Goal: Task Accomplishment & Management: Complete application form

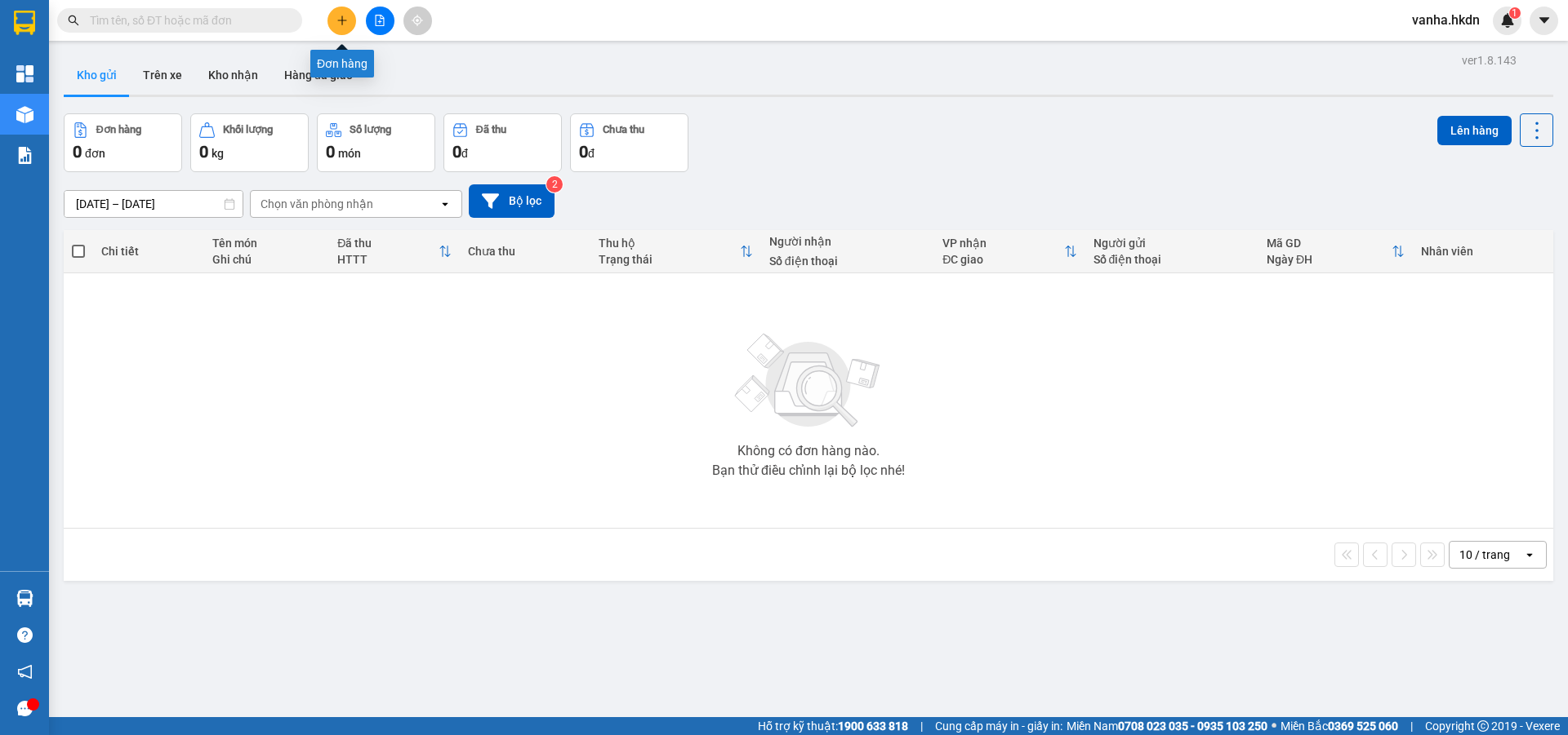
click at [350, 24] on button at bounding box center [341, 21] width 29 height 29
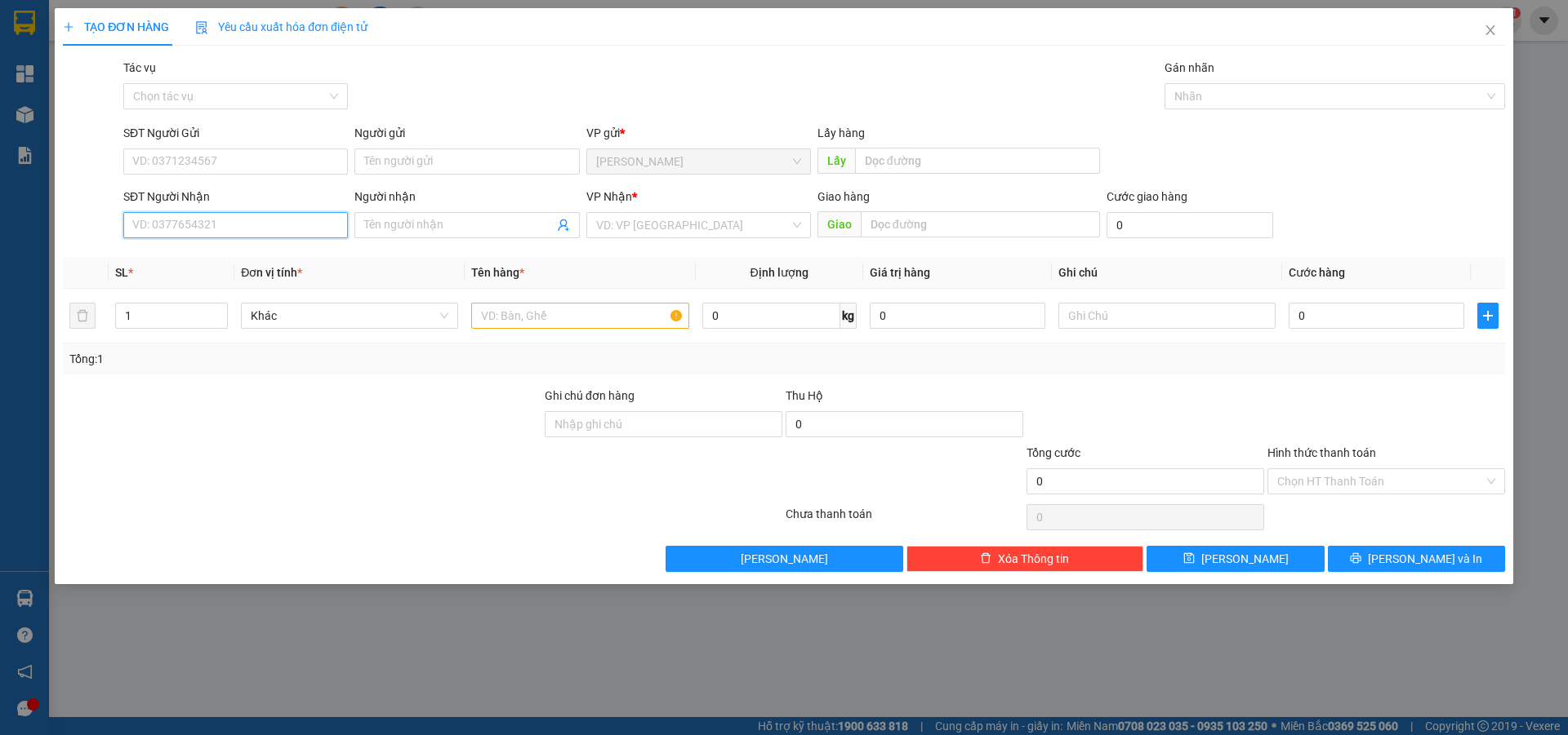
click at [210, 225] on input "SĐT Người Nhận" at bounding box center [235, 225] width 225 height 26
type input "0949495279"
click at [241, 262] on div "0949495279 - [GEOGRAPHIC_DATA]" at bounding box center [235, 258] width 205 height 18
type input "[GEOGRAPHIC_DATA]"
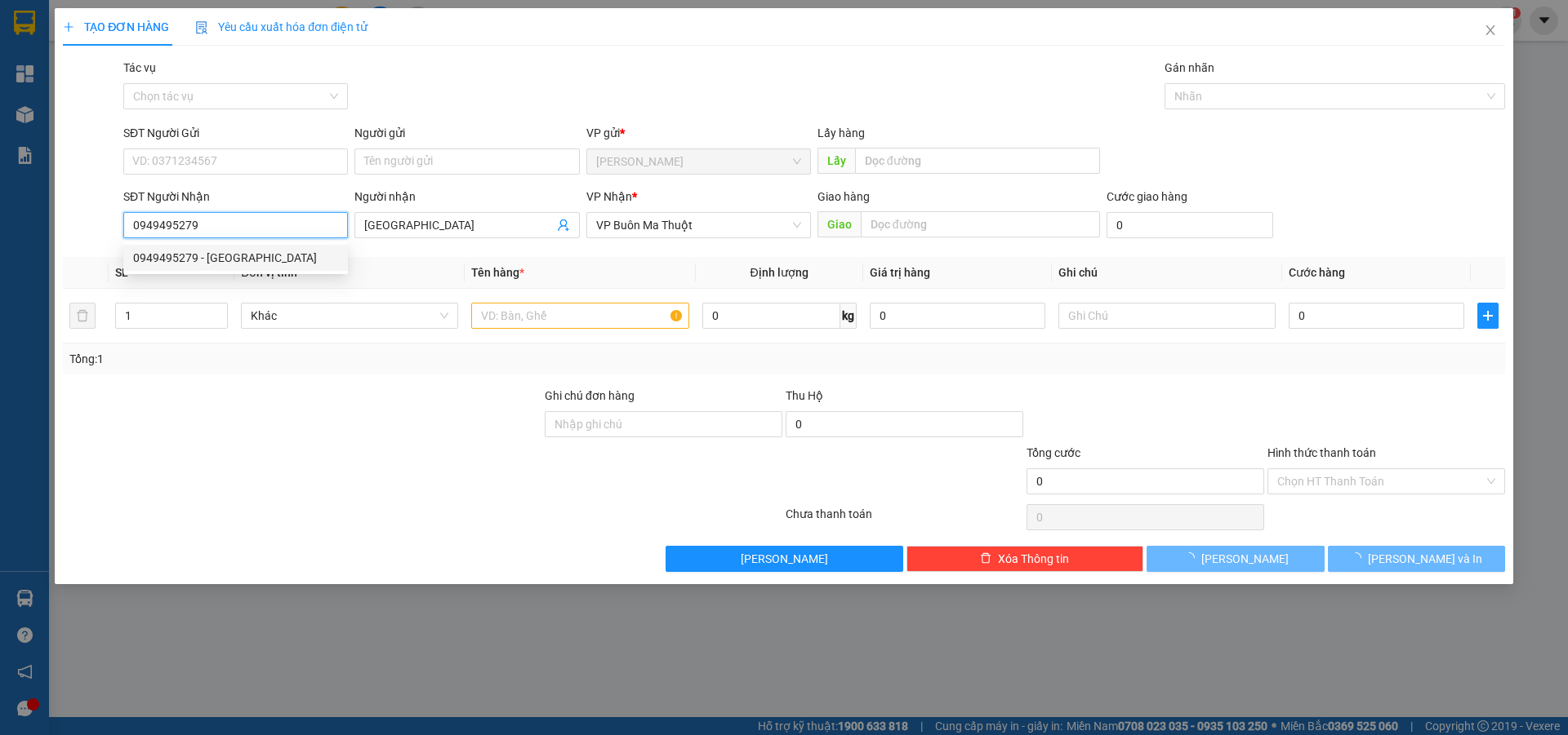
type input "30.000"
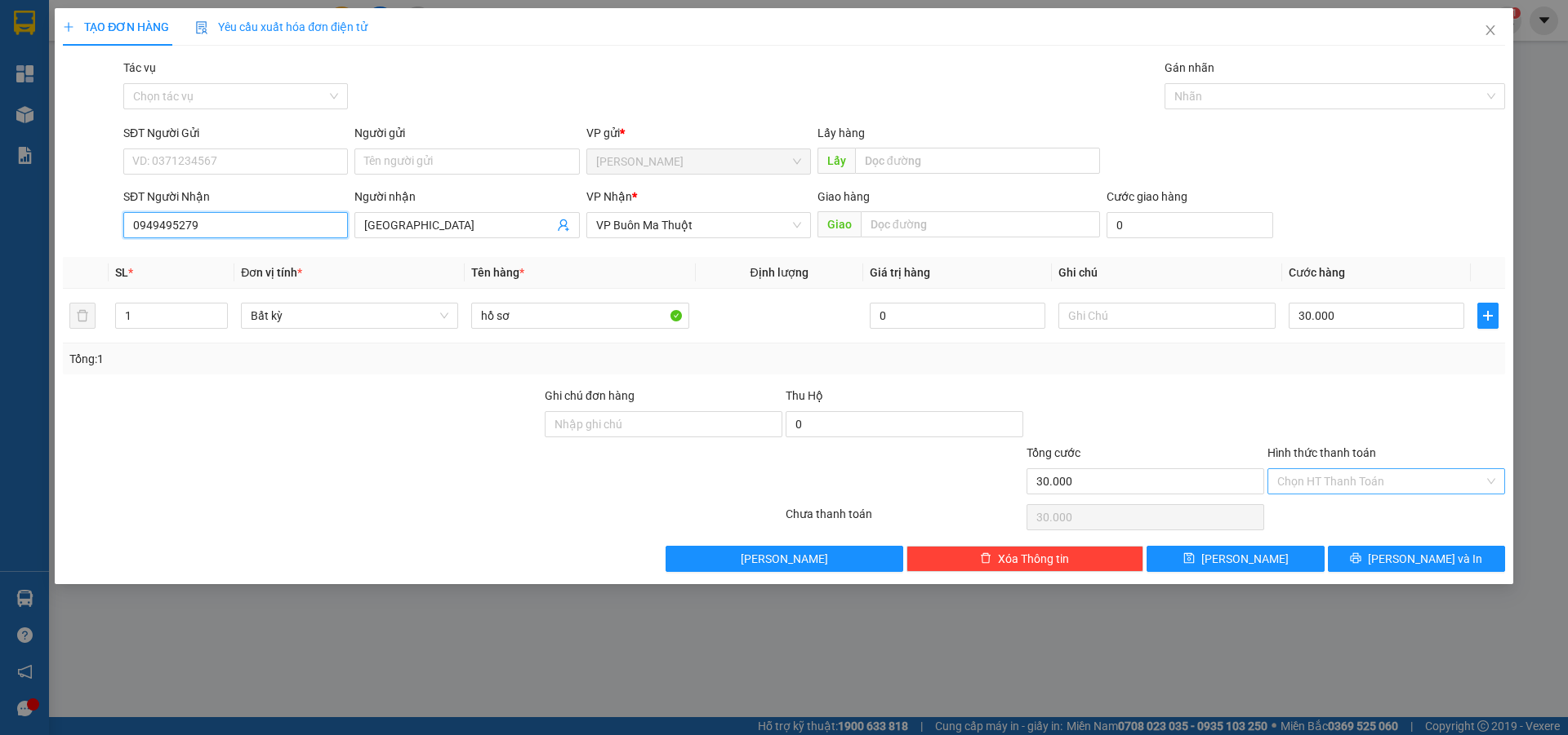
type input "0949495279"
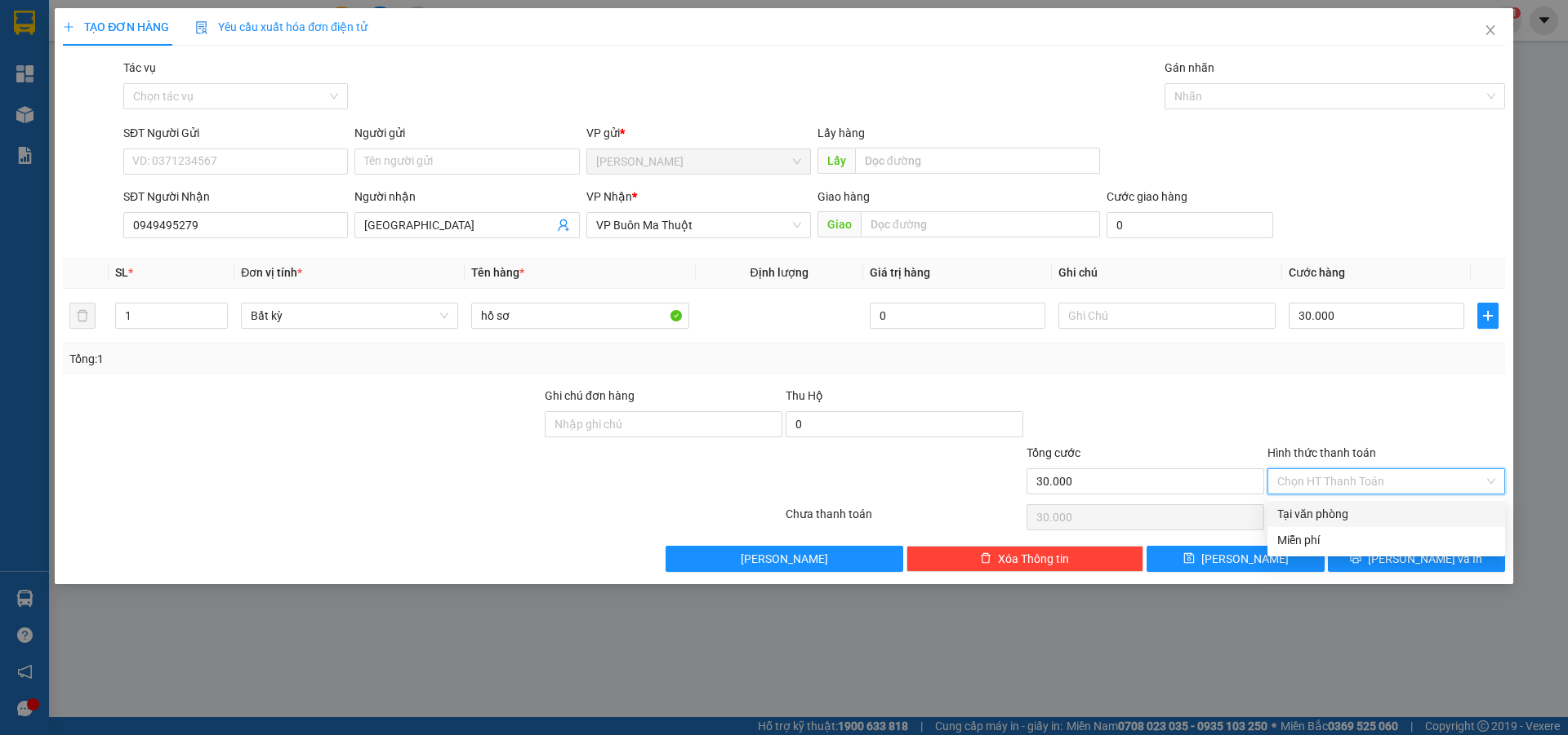
click at [1338, 472] on input "Hình thức thanh toán" at bounding box center [1381, 481] width 206 height 25
click at [1325, 517] on div "Tại văn phòng" at bounding box center [1387, 514] width 218 height 18
type input "0"
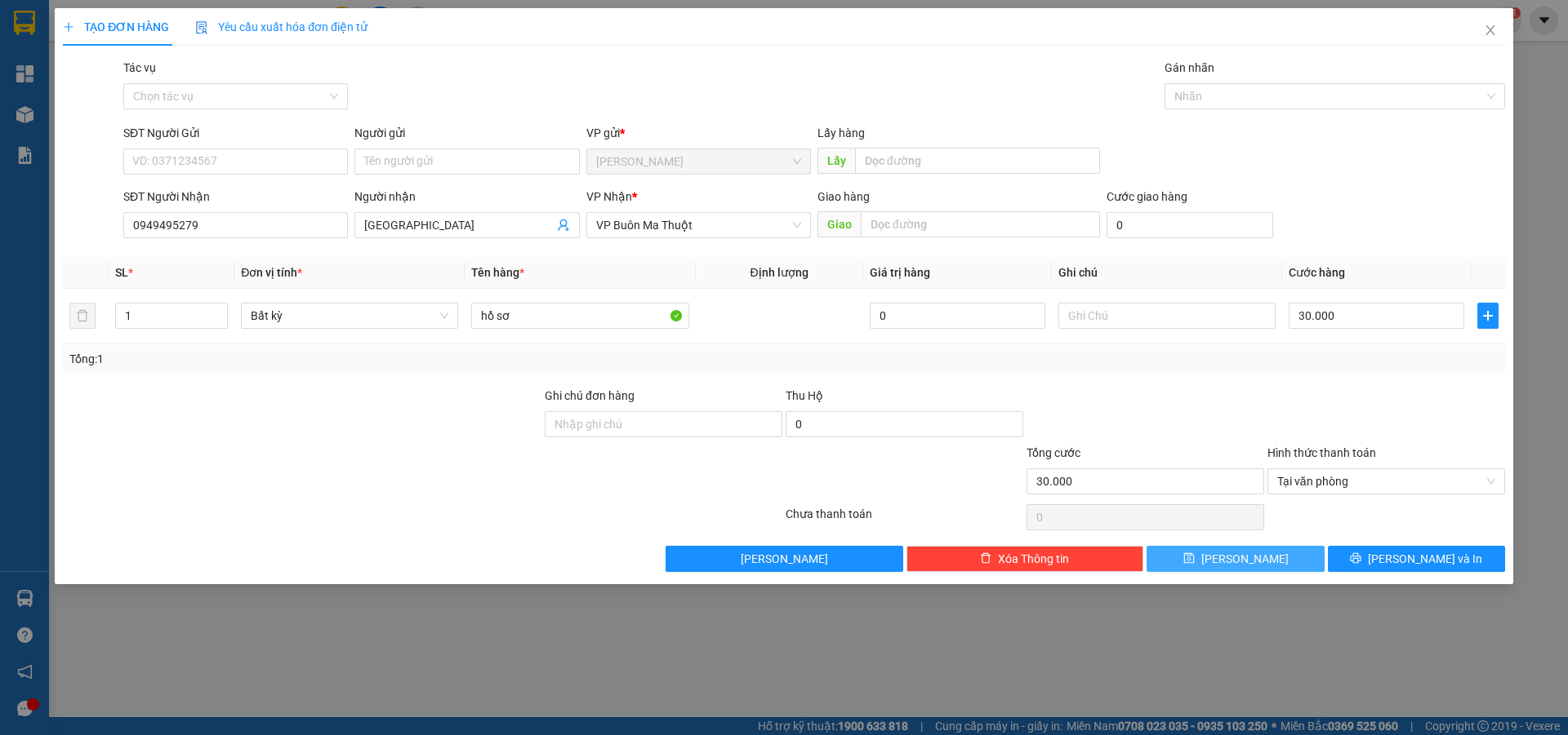
click at [1243, 564] on span "[PERSON_NAME]" at bounding box center [1245, 559] width 87 height 18
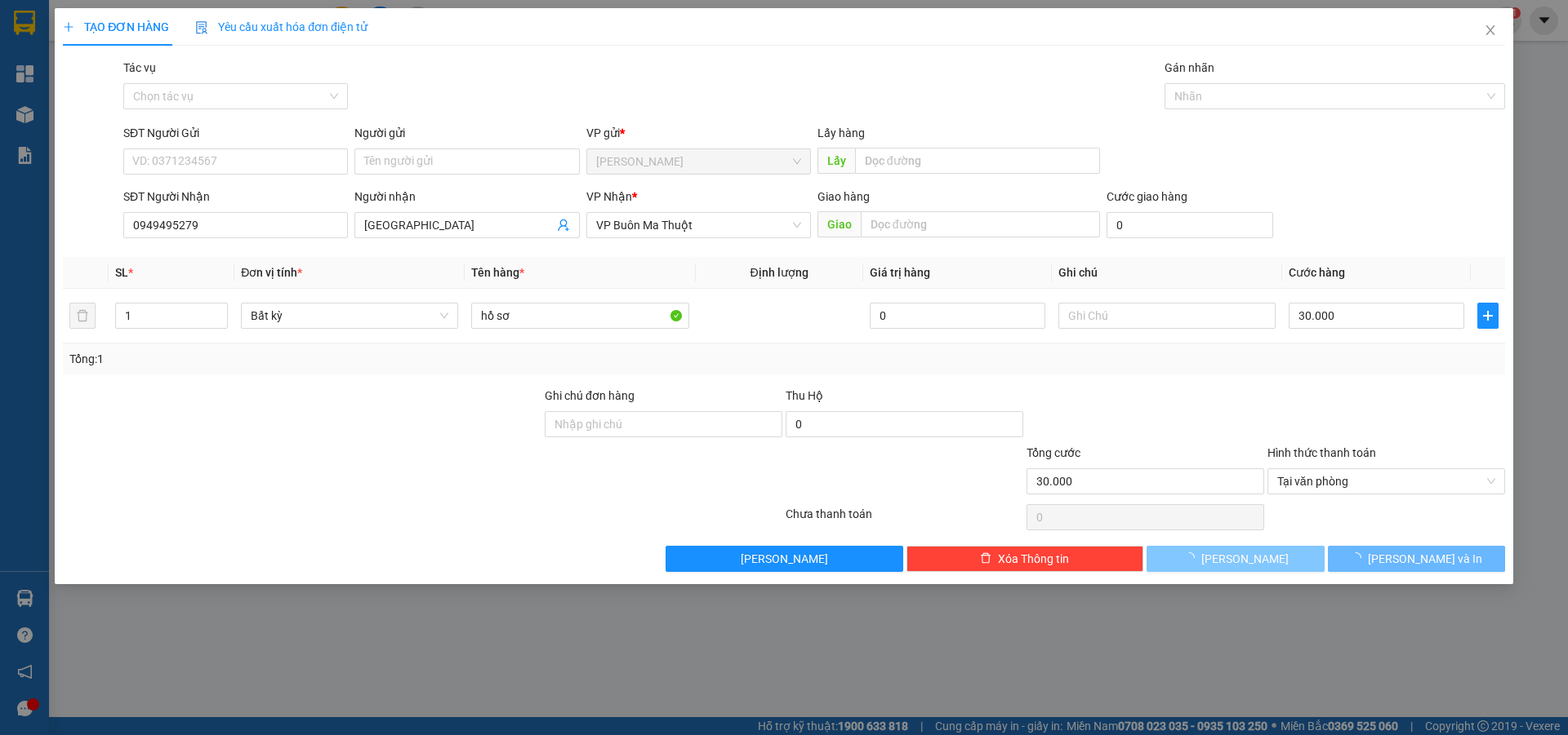
type input "0"
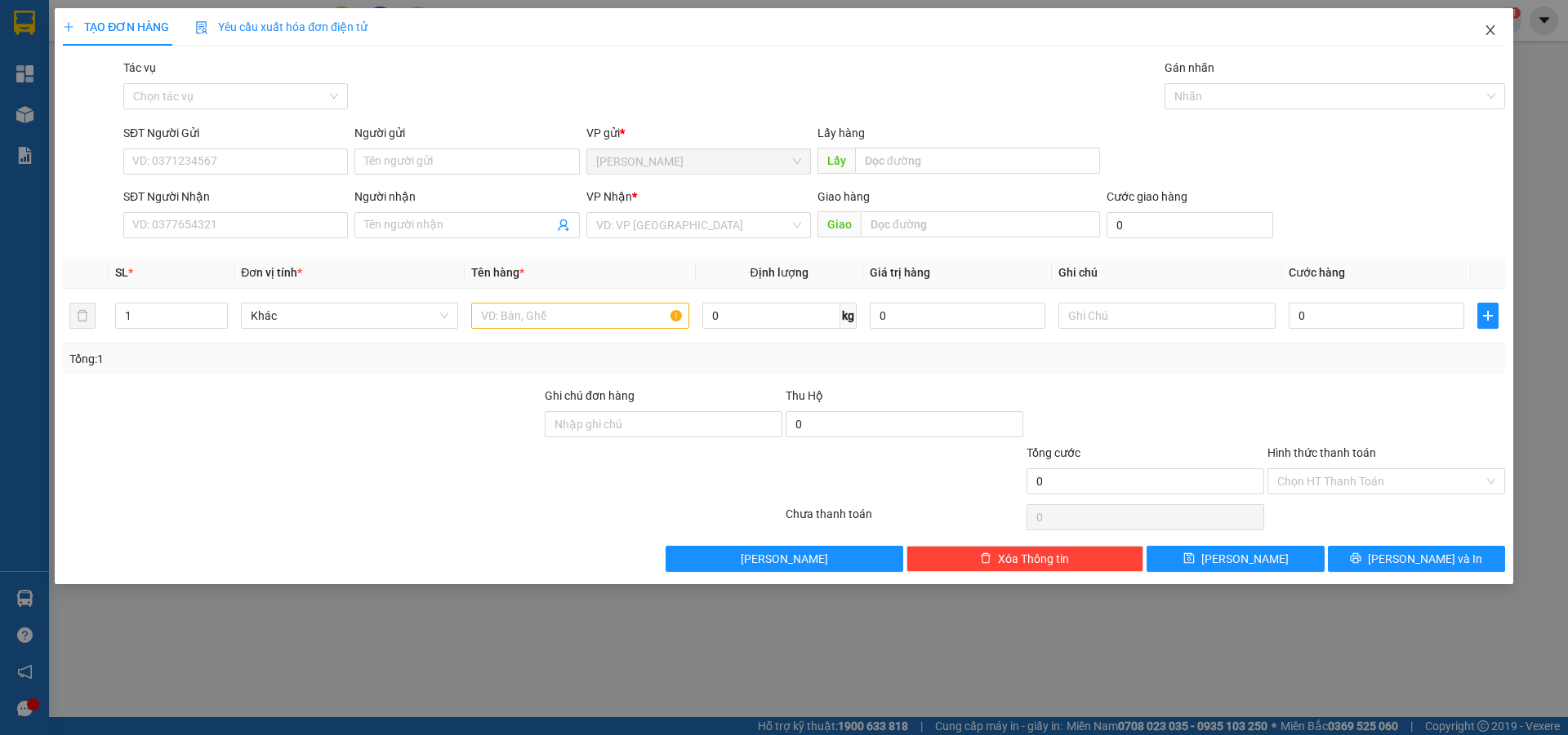
click at [1490, 26] on icon "close" at bounding box center [1490, 30] width 13 height 13
